Goal: Check status: Check status

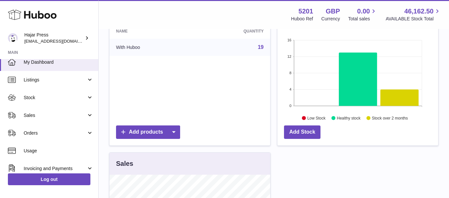
scroll to position [103, 0]
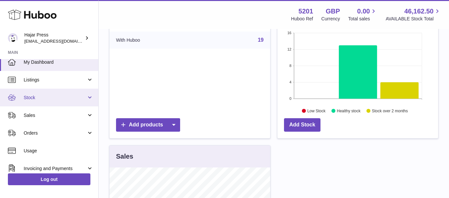
click at [63, 98] on span "Stock" at bounding box center [55, 98] width 63 height 6
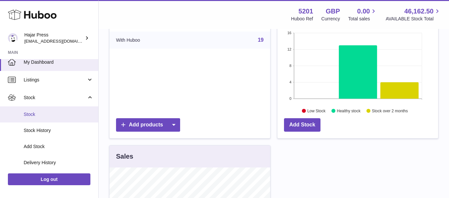
click at [57, 111] on span "Stock" at bounding box center [59, 114] width 70 height 6
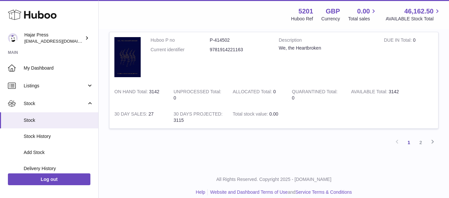
scroll to position [1028, 0]
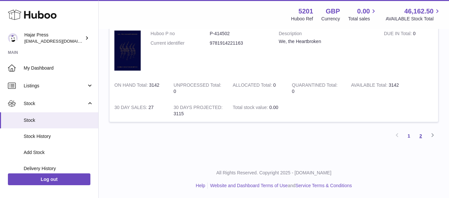
click at [423, 136] on link "2" at bounding box center [421, 136] width 12 height 12
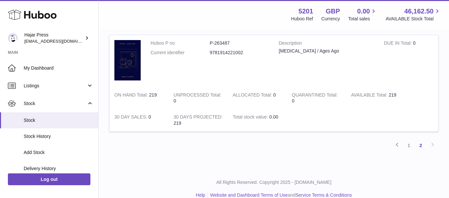
scroll to position [933, 0]
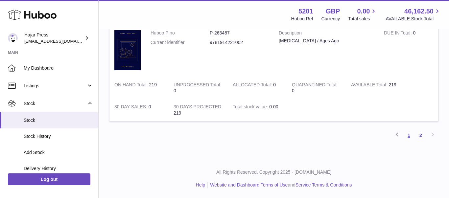
click at [406, 136] on link "1" at bounding box center [409, 136] width 12 height 12
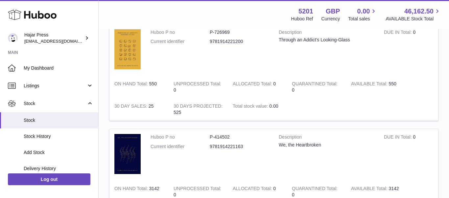
scroll to position [1029, 0]
